Goal: Transaction & Acquisition: Purchase product/service

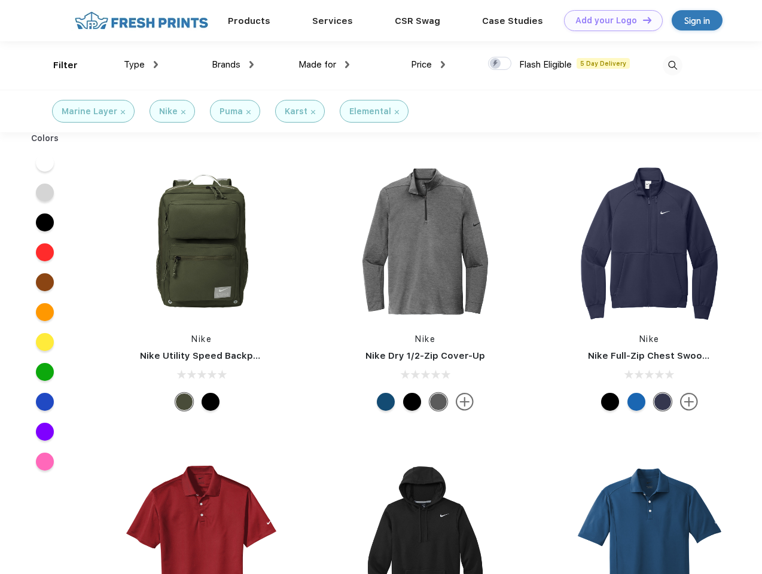
click at [609, 20] on link "Add your Logo Design Tool" at bounding box center [613, 20] width 99 height 21
click at [0, 0] on div "Design Tool" at bounding box center [0, 0] width 0 height 0
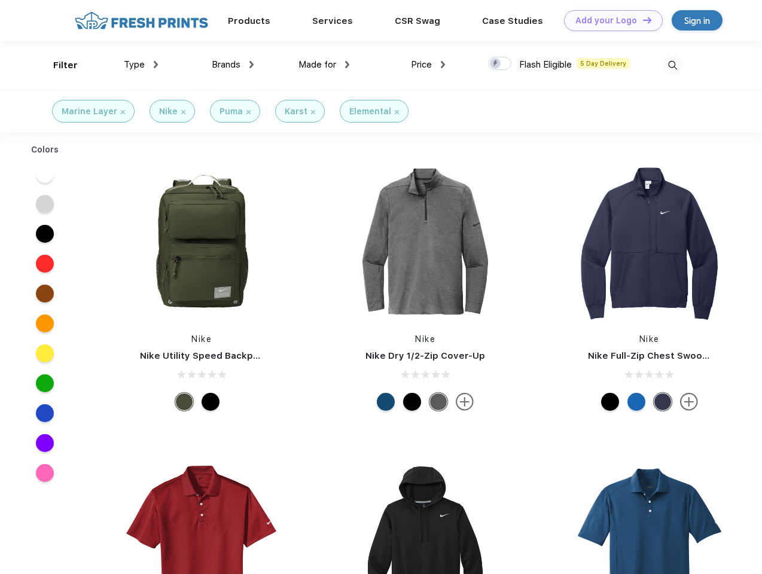
click at [641, 20] on link "Add your Logo Design Tool" at bounding box center [613, 20] width 99 height 21
click at [57, 65] on div "Filter" at bounding box center [65, 66] width 25 height 14
click at [141, 65] on span "Type" at bounding box center [134, 64] width 21 height 11
click at [233, 65] on span "Brands" at bounding box center [226, 64] width 29 height 11
click at [324, 65] on span "Made for" at bounding box center [317, 64] width 38 height 11
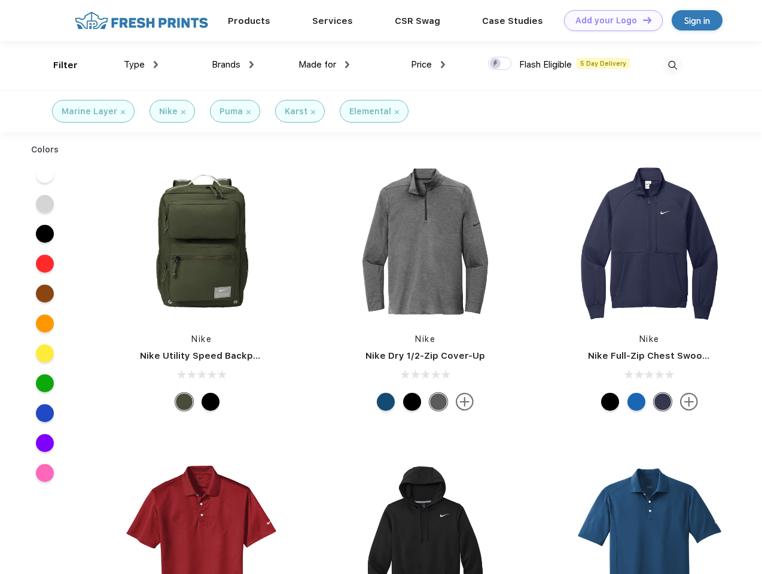
click at [428, 65] on span "Price" at bounding box center [421, 64] width 21 height 11
click at [500, 64] on div at bounding box center [499, 63] width 23 height 13
click at [496, 64] on input "checkbox" at bounding box center [492, 60] width 8 height 8
click at [672, 65] on img at bounding box center [672, 66] width 20 height 20
